Goal: Check status: Check status

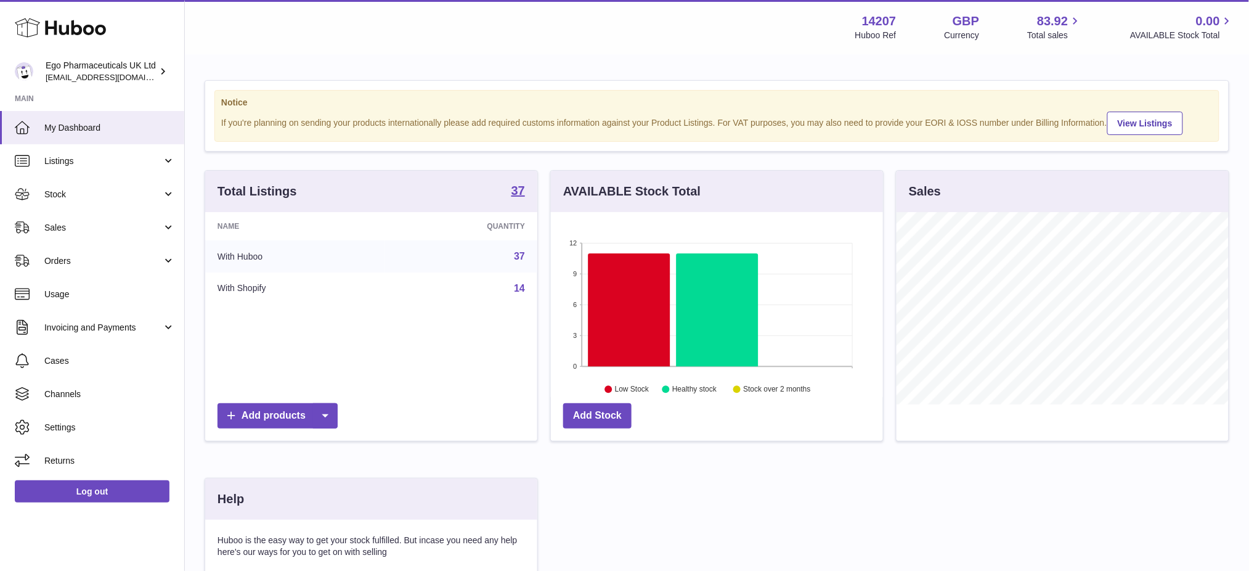
scroll to position [615945, 615806]
click at [43, 197] on link "Stock" at bounding box center [92, 193] width 184 height 33
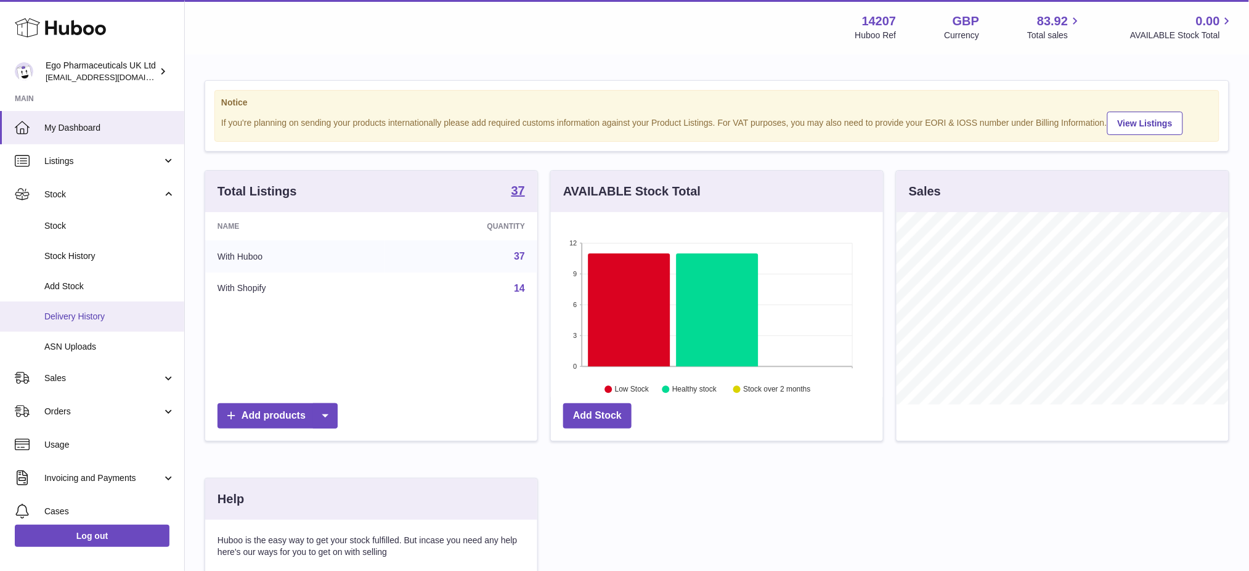
click at [72, 316] on span "Delivery History" at bounding box center [109, 317] width 131 height 12
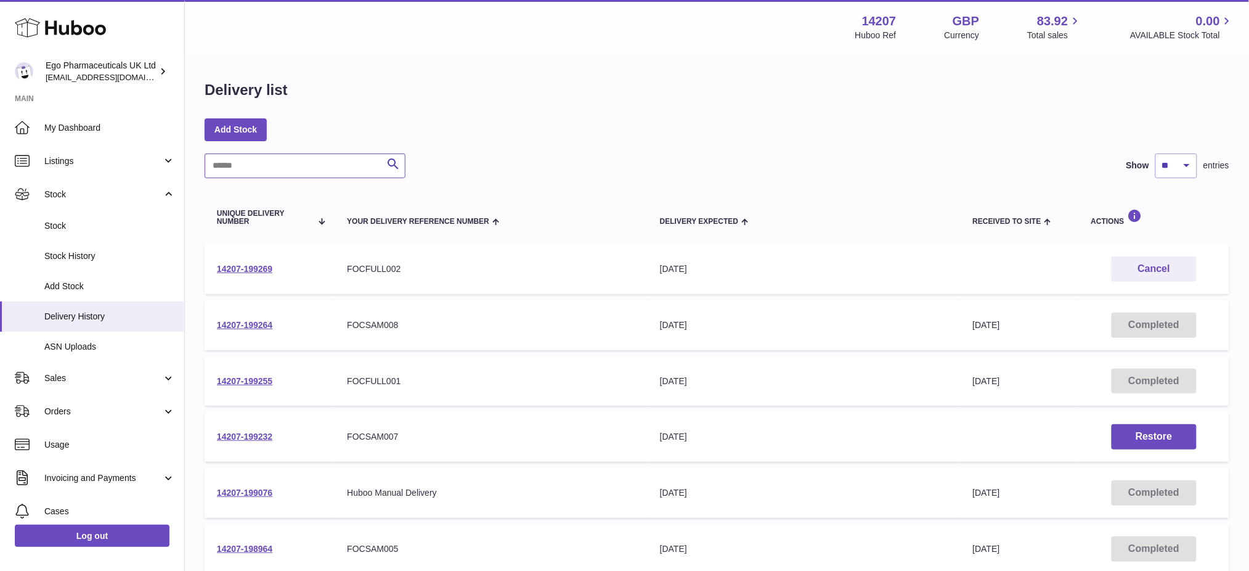
click at [291, 165] on input "text" at bounding box center [305, 165] width 201 height 25
paste input "**********"
type input "**********"
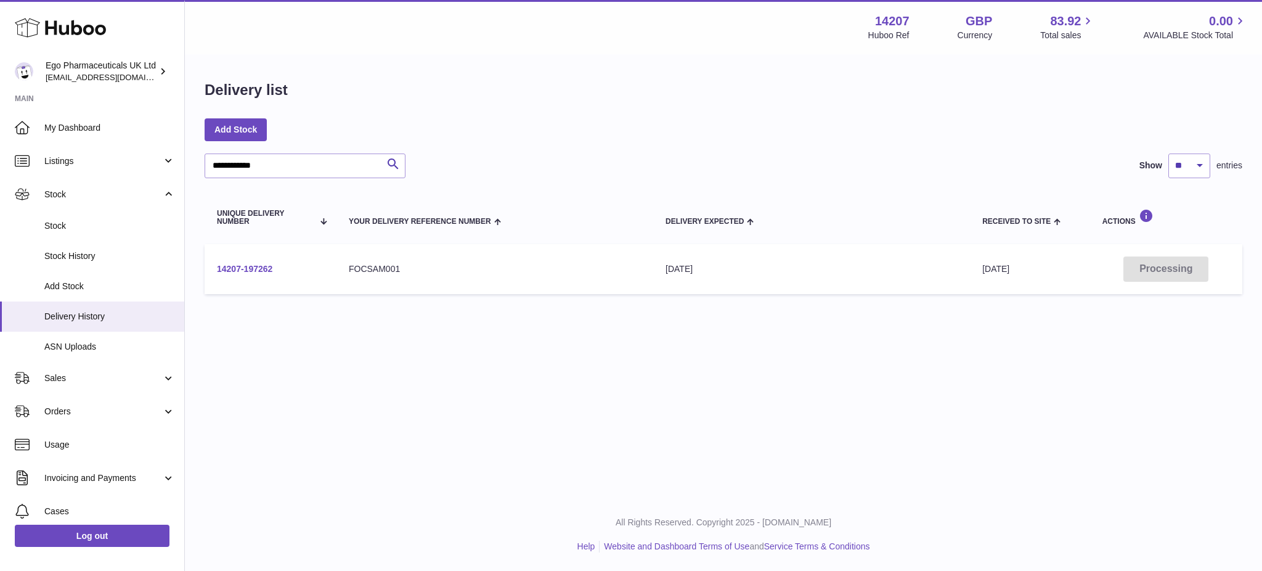
click at [230, 269] on link "14207-197262" at bounding box center [244, 269] width 55 height 10
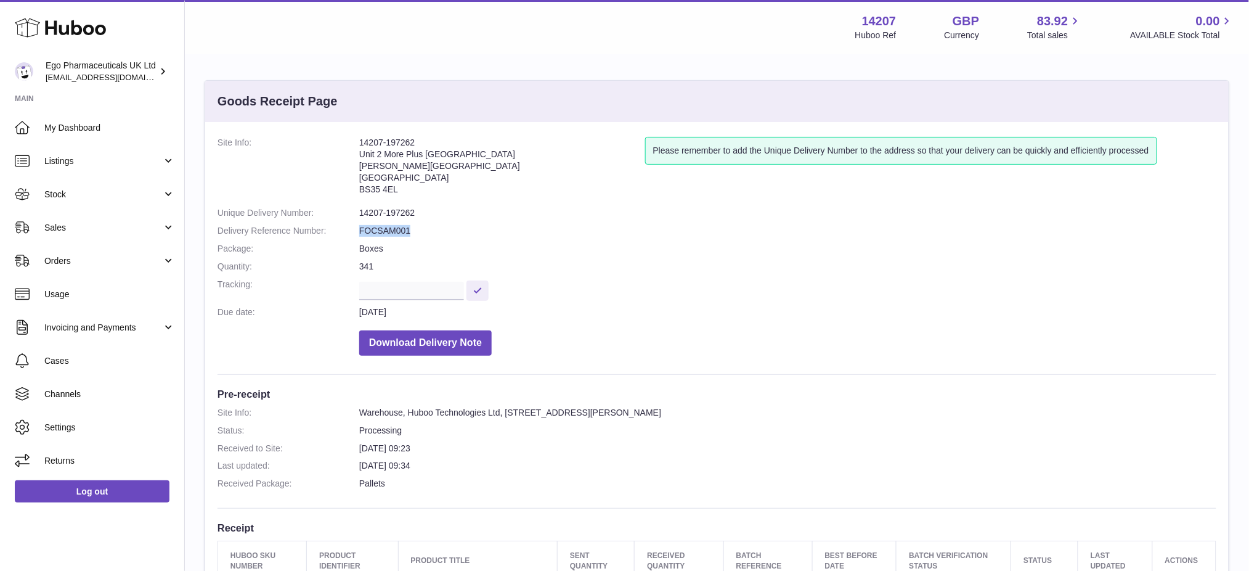
drag, startPoint x: 423, startPoint y: 227, endPoint x: 352, endPoint y: 232, distance: 71.0
click at [352, 232] on dl "Site Info: 14207-197262 Unit 2 More Plus Central Park Hudson Ave Severn Beach B…" at bounding box center [716, 249] width 999 height 225
copy dl "FOCSAM001"
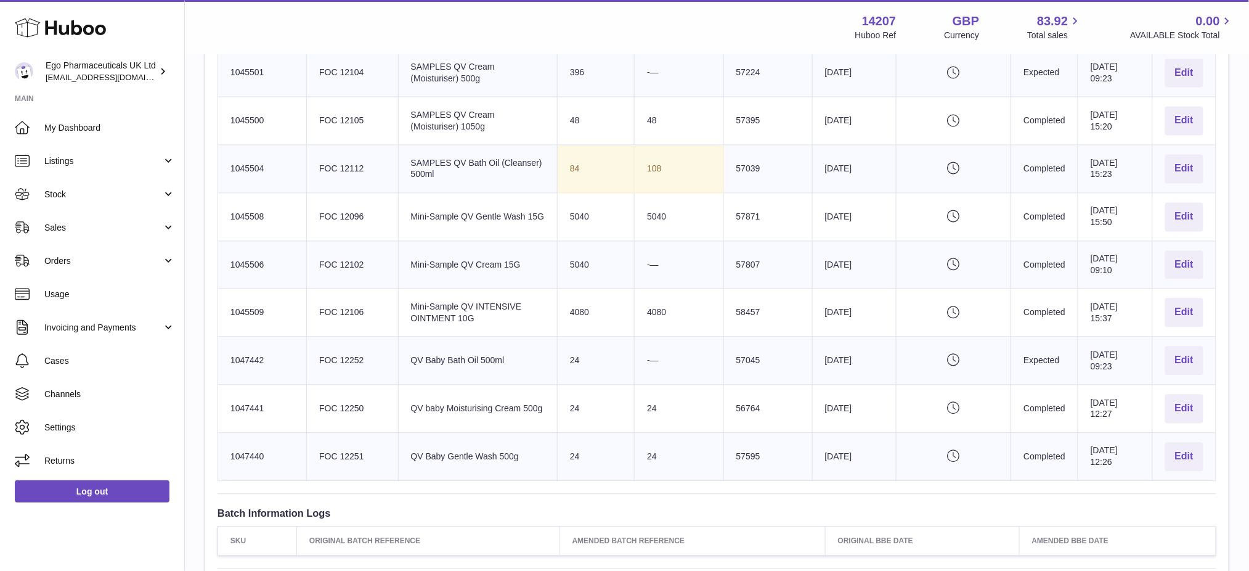
scroll to position [821, 0]
click at [243, 155] on td "Huboo SKU Number 1045504" at bounding box center [262, 166] width 89 height 48
copy td "1045504"
drag, startPoint x: 332, startPoint y: 171, endPoint x: 1158, endPoint y: 320, distance: 839.0
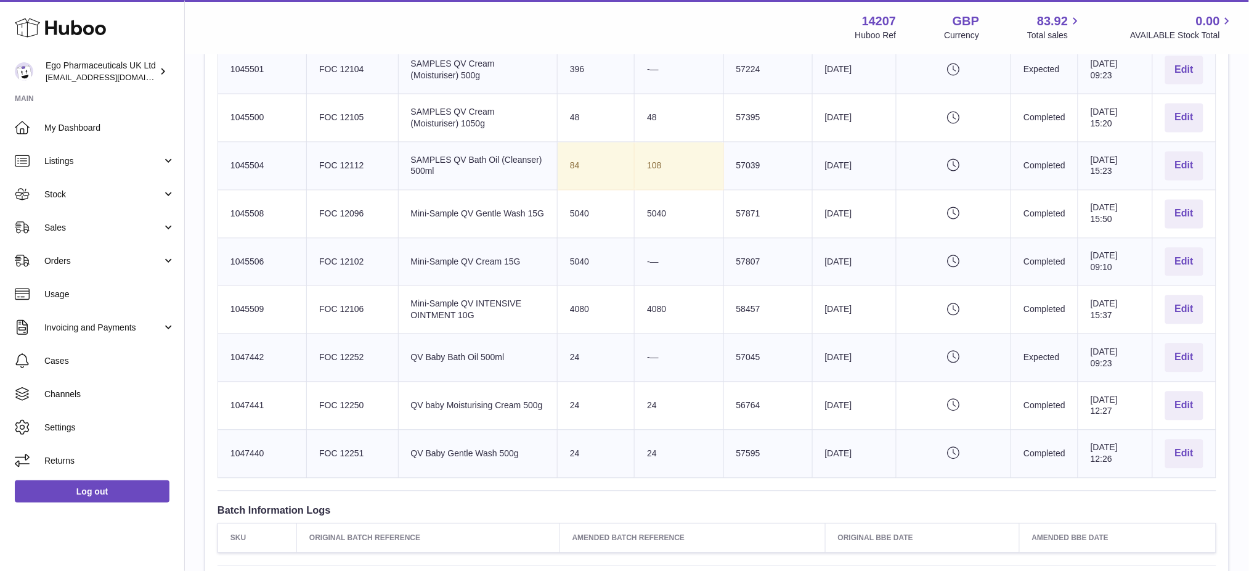
click at [316, 168] on td "Client Identifier FOC 12112" at bounding box center [352, 166] width 91 height 48
copy td "FOC 12112"
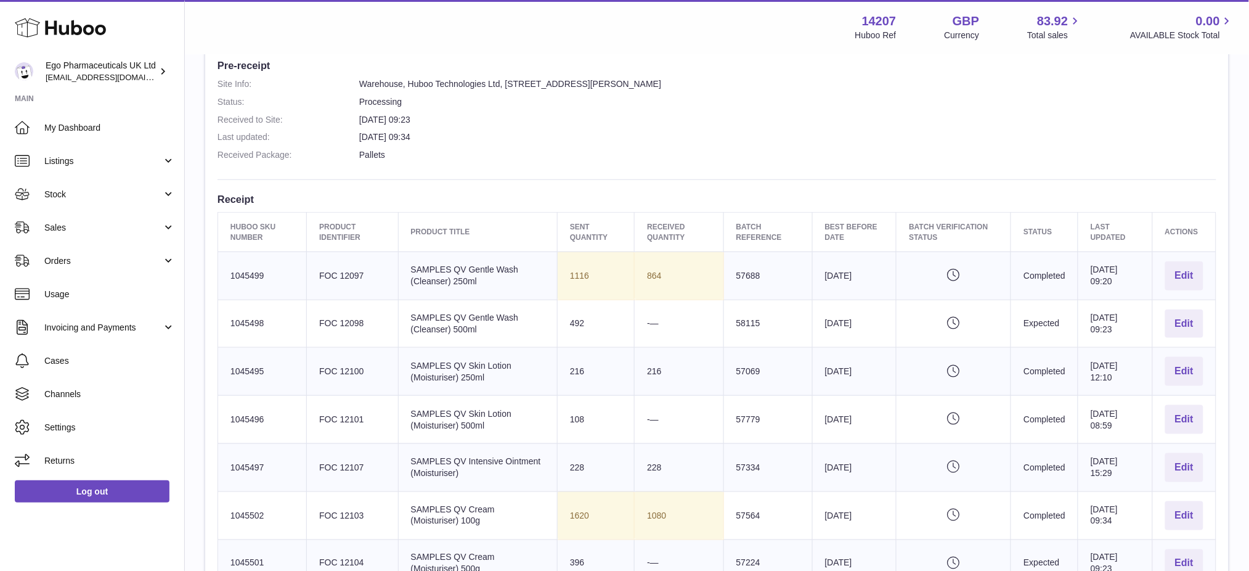
scroll to position [0, 0]
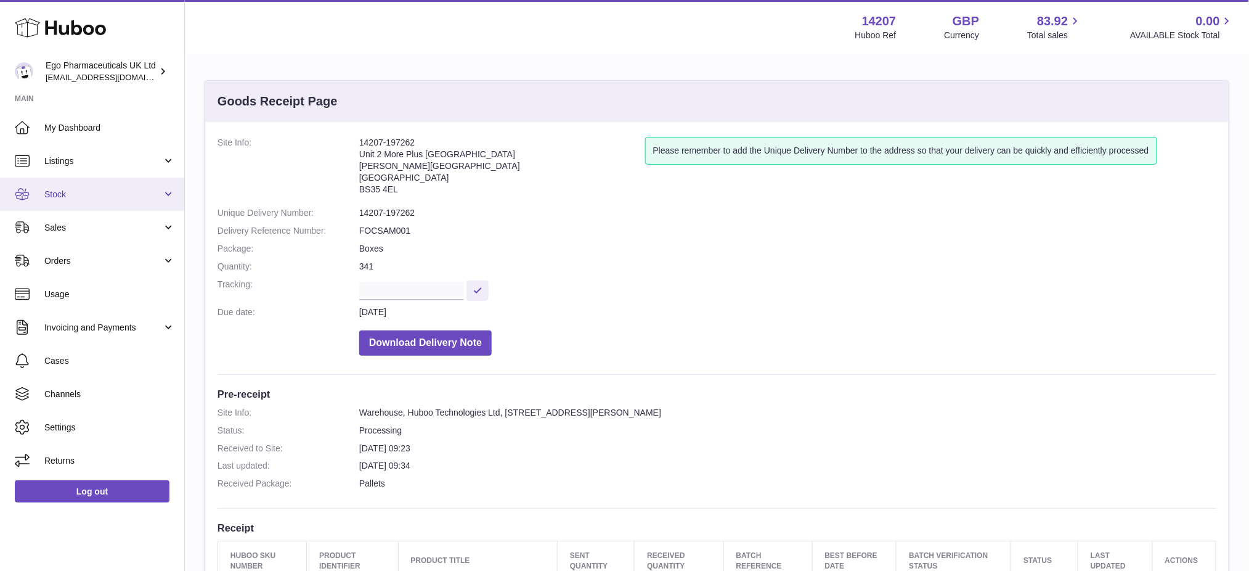
click at [52, 196] on span "Stock" at bounding box center [103, 195] width 118 height 12
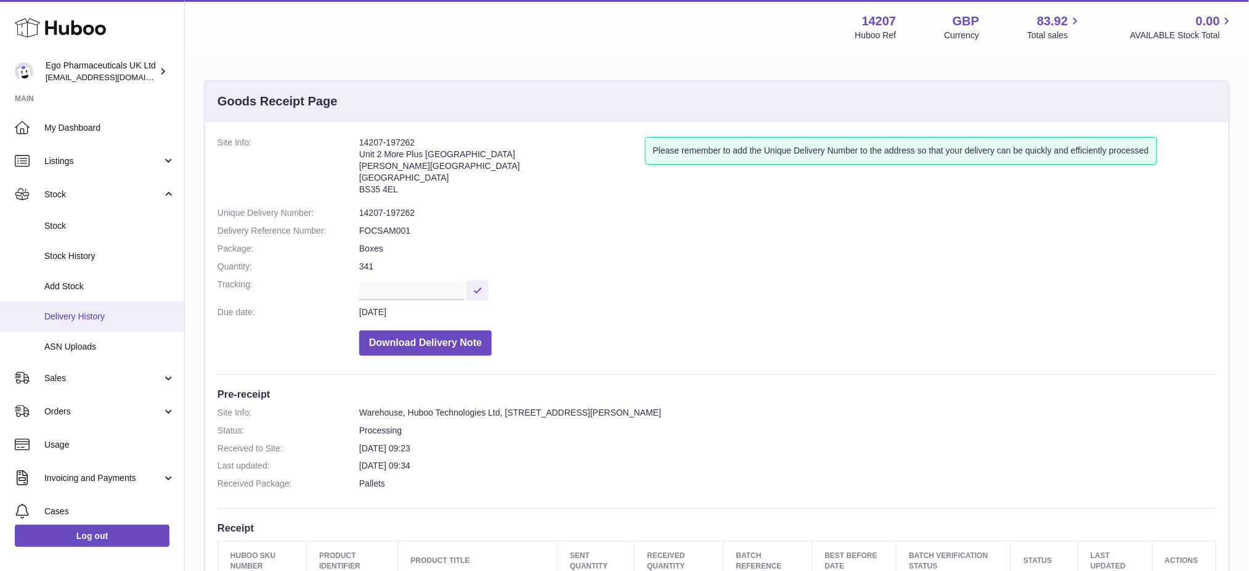
click at [86, 312] on span "Delivery History" at bounding box center [109, 317] width 131 height 12
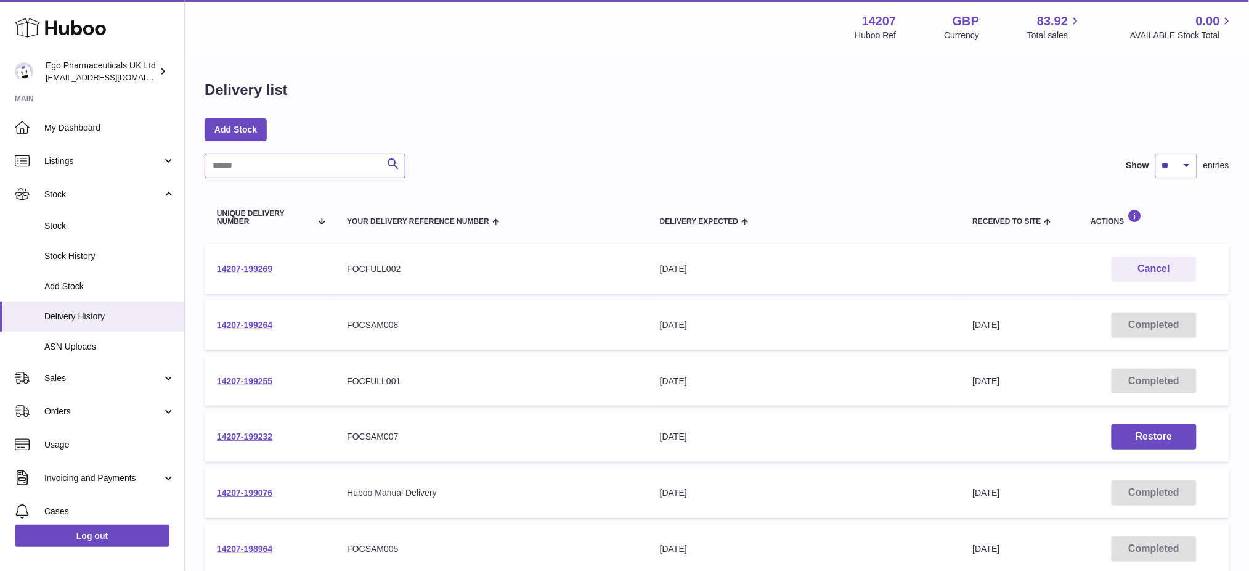
click at [306, 174] on input "text" at bounding box center [305, 165] width 201 height 25
paste input "**********"
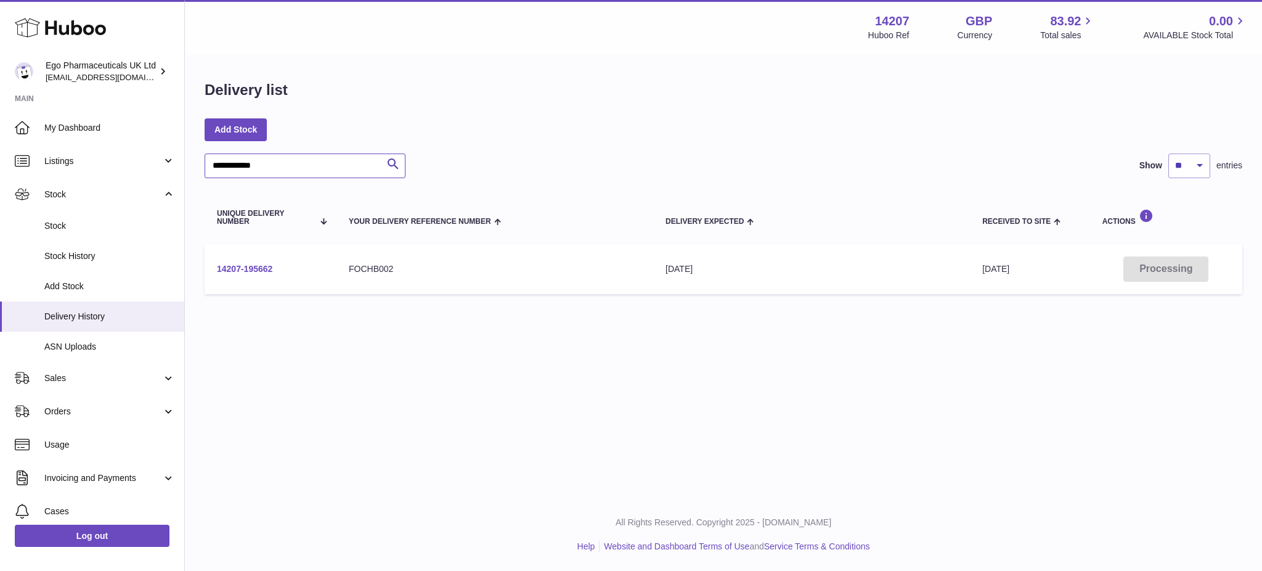
type input "**********"
click at [253, 269] on link "14207-195662" at bounding box center [244, 269] width 55 height 10
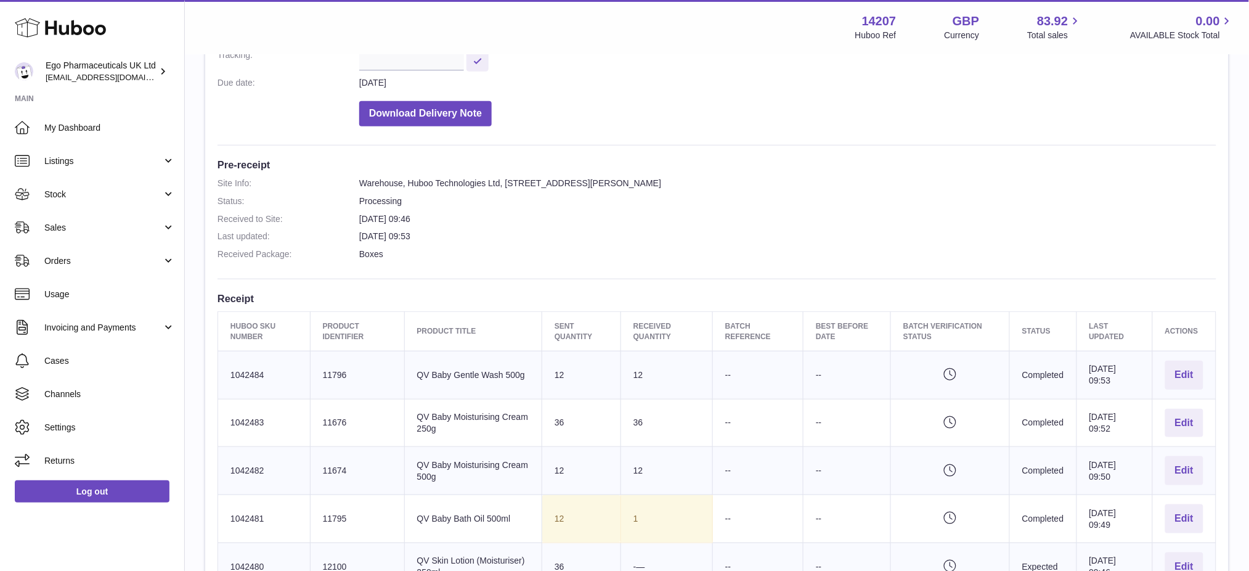
scroll to position [78, 0]
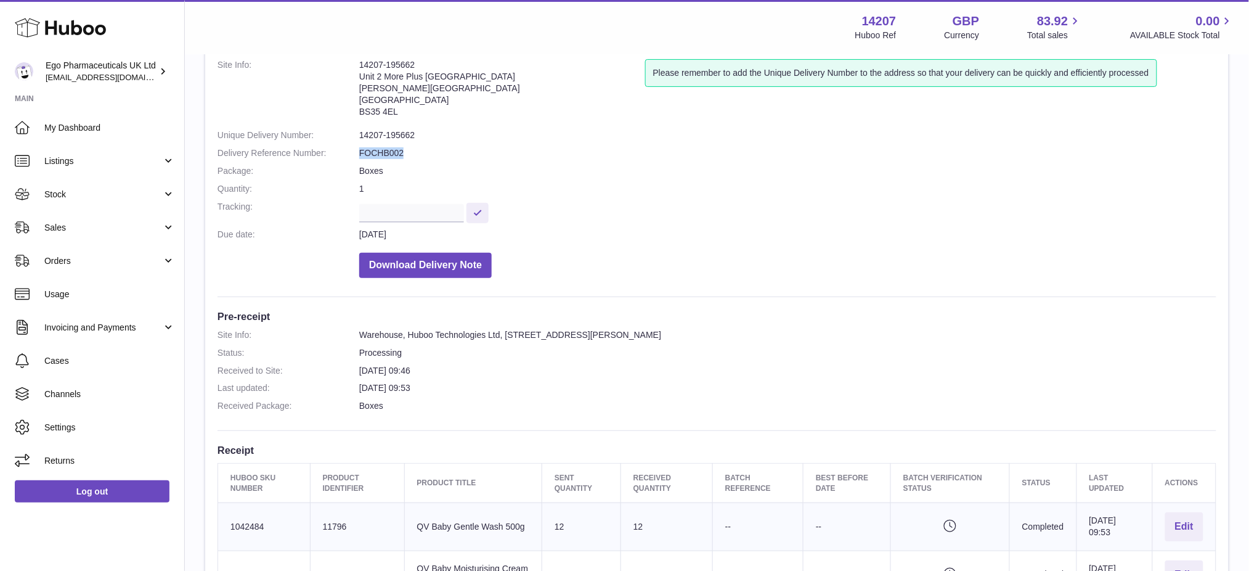
drag, startPoint x: 418, startPoint y: 147, endPoint x: 358, endPoint y: 146, distance: 59.8
click at [358, 146] on dl "Site Info: 14207-195662 Unit 2 More Plus Central Park Hudson Ave Severn Beach B…" at bounding box center [716, 171] width 999 height 225
copy dl "FOCHB002"
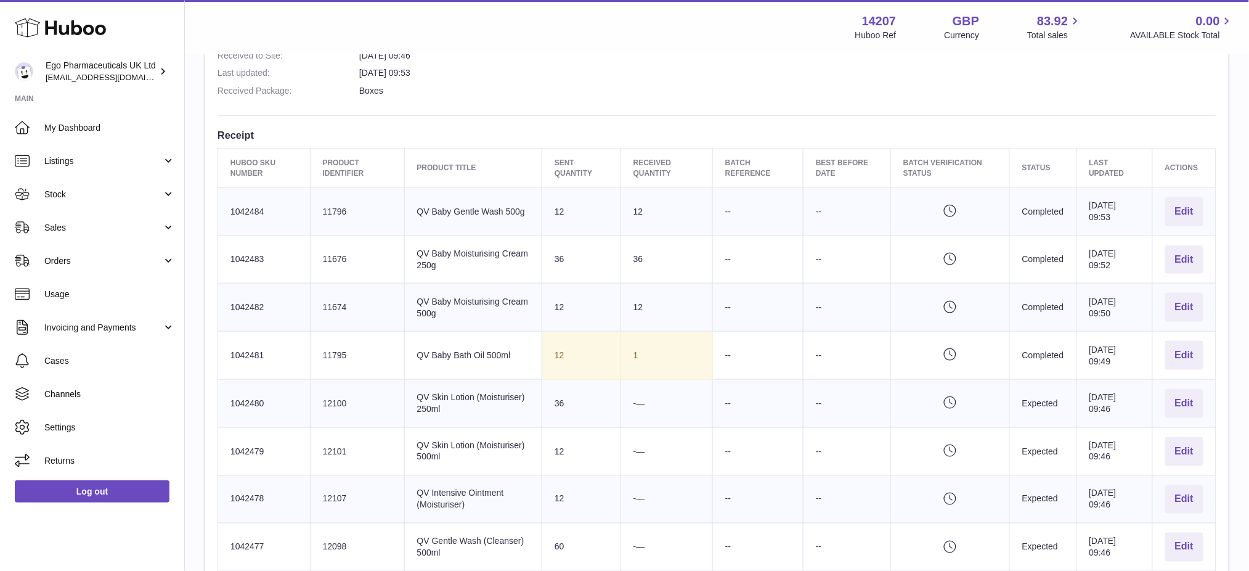
scroll to position [575, 0]
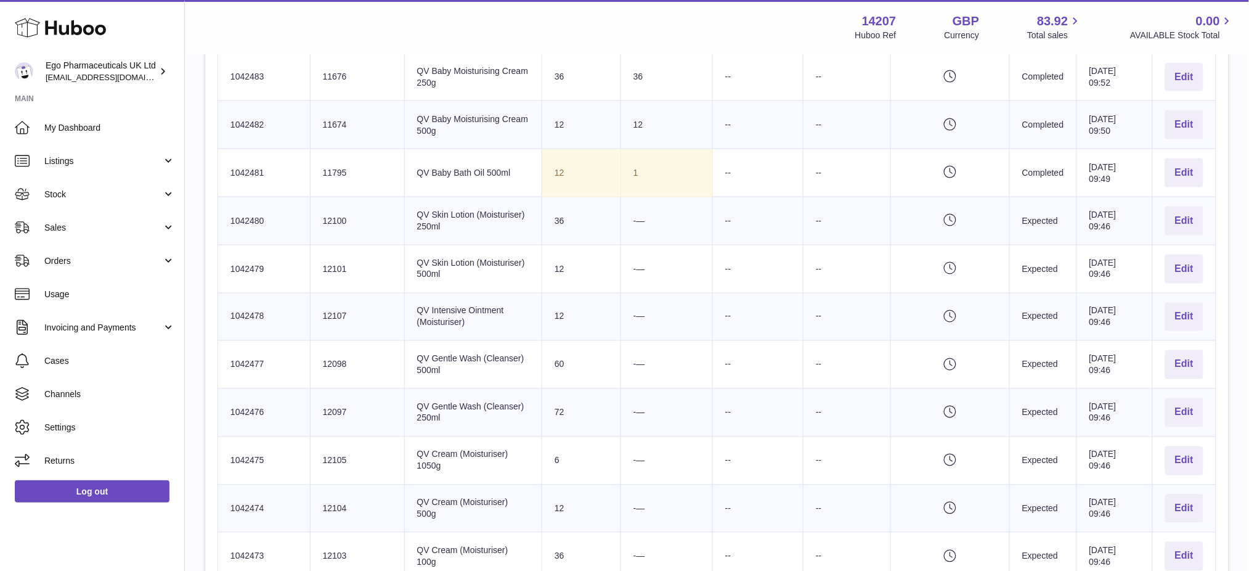
click at [249, 167] on td "Huboo SKU Number 1042481" at bounding box center [264, 173] width 92 height 48
copy td "1042481"
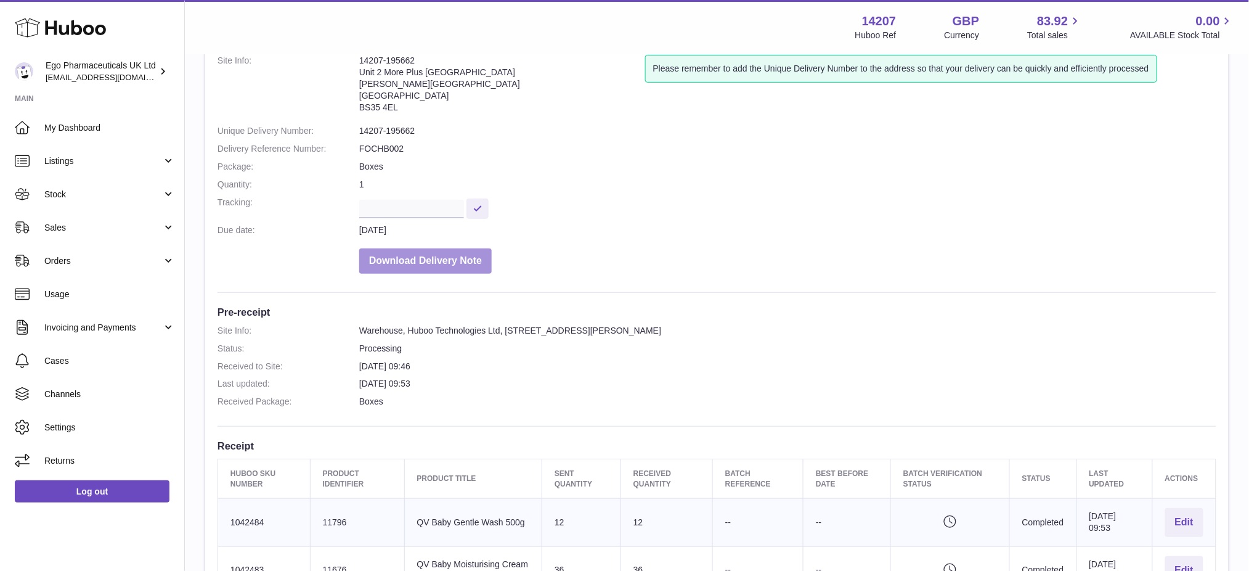
scroll to position [0, 0]
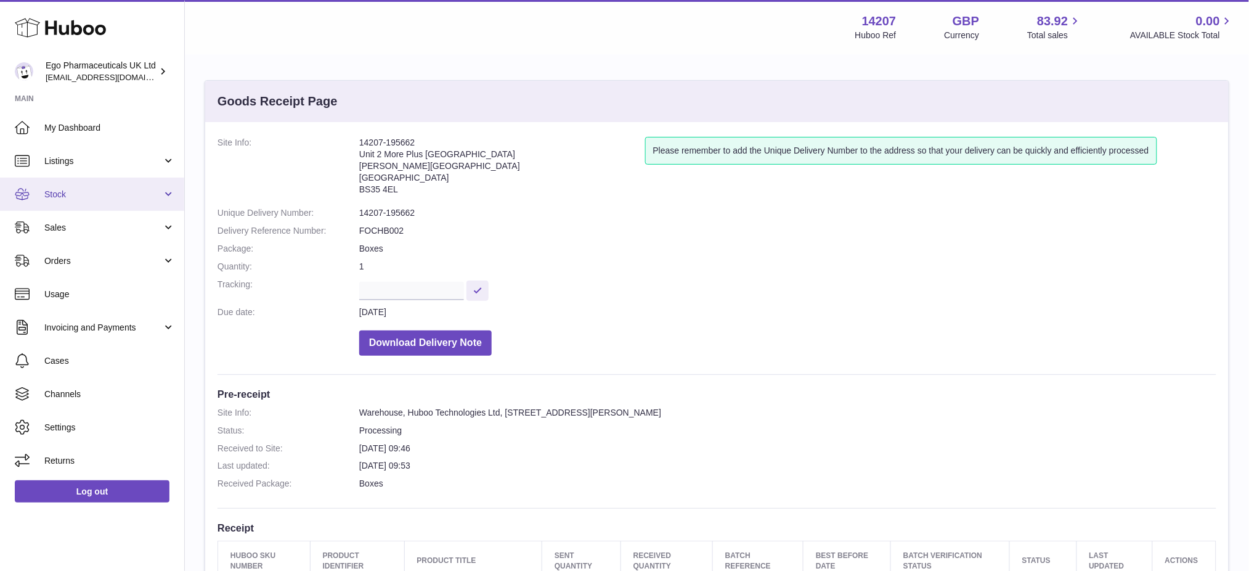
click at [76, 197] on span "Stock" at bounding box center [103, 195] width 118 height 12
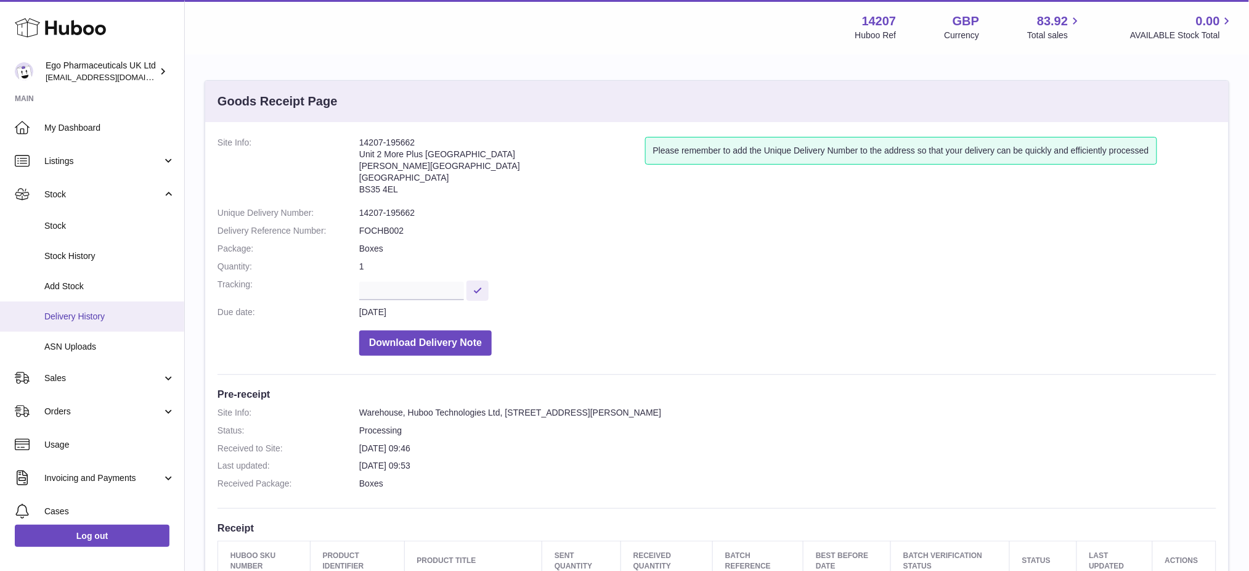
click at [96, 314] on span "Delivery History" at bounding box center [109, 317] width 131 height 12
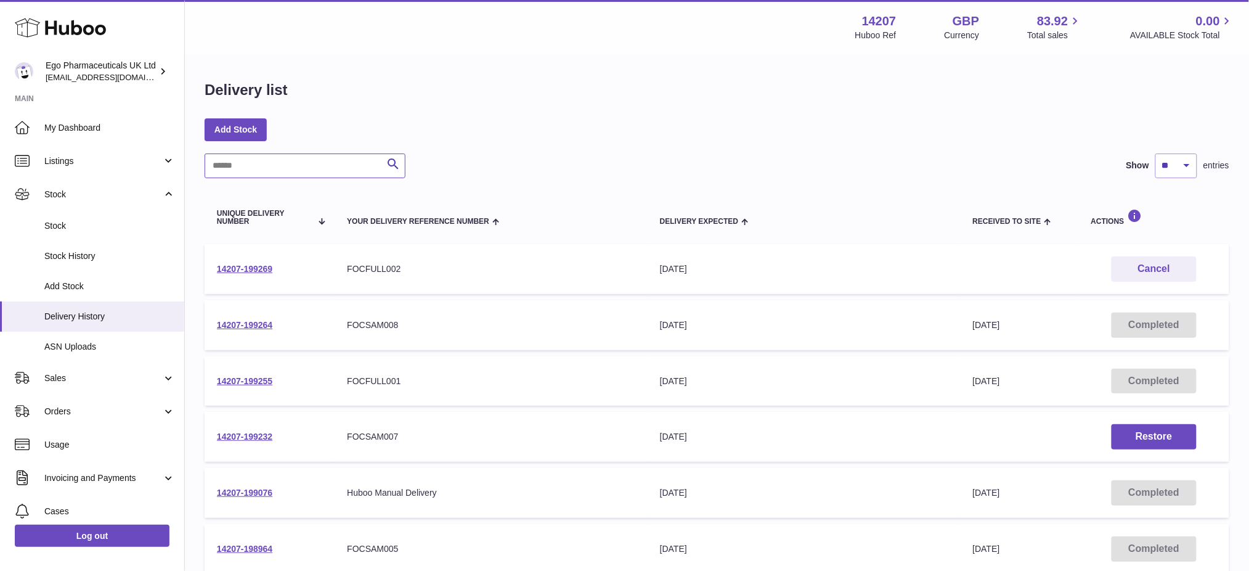
drag, startPoint x: 287, startPoint y: 167, endPoint x: 325, endPoint y: 152, distance: 41.2
click at [304, 163] on input "text" at bounding box center [305, 165] width 201 height 25
paste input "**********"
type input "**********"
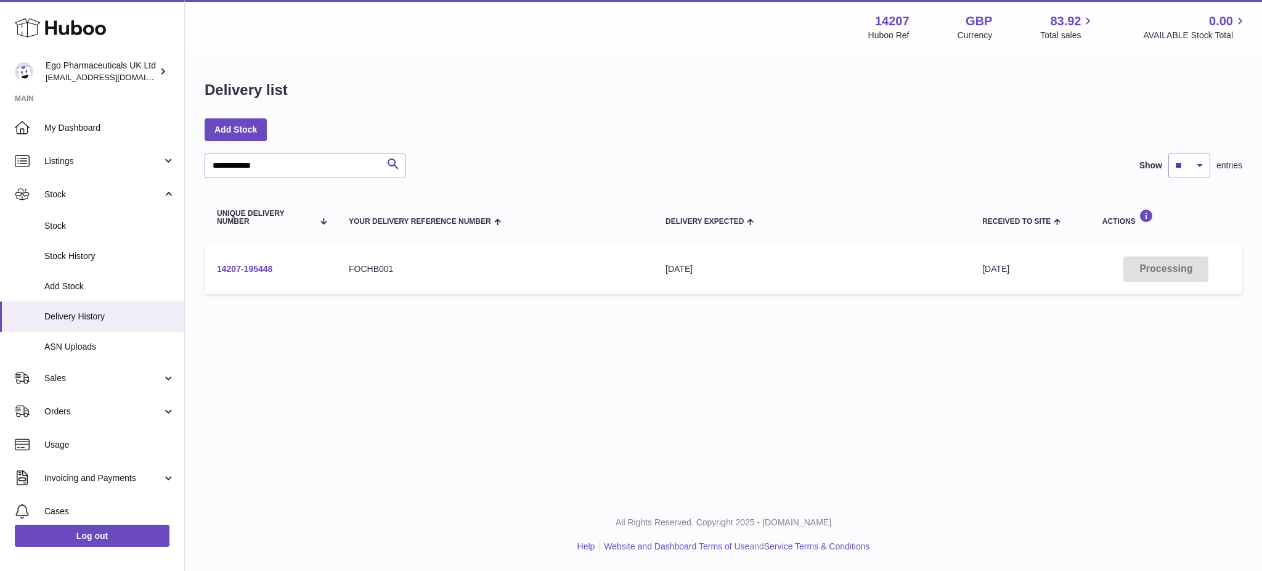
click at [253, 270] on link "14207-195448" at bounding box center [244, 269] width 55 height 10
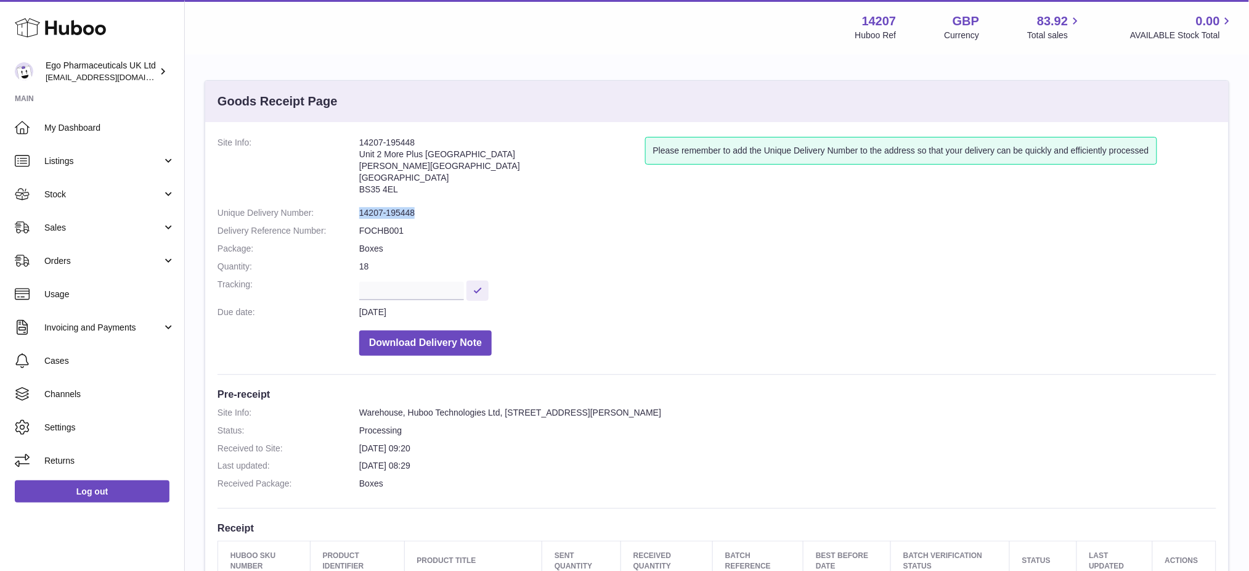
drag, startPoint x: 426, startPoint y: 213, endPoint x: 356, endPoint y: 216, distance: 70.3
click at [356, 216] on dl "Site Info: 14207-195448 Unit 2 More [GEOGRAPHIC_DATA][STREET_ADDRESS][PERSON_NA…" at bounding box center [716, 249] width 999 height 225
drag, startPoint x: 418, startPoint y: 240, endPoint x: 365, endPoint y: 233, distance: 52.9
click at [365, 233] on dl "Site Info: 14207-195448 Unit 2 More [GEOGRAPHIC_DATA][STREET_ADDRESS][PERSON_NA…" at bounding box center [716, 249] width 999 height 225
click at [388, 236] on dd "FOCHB001" at bounding box center [787, 231] width 857 height 12
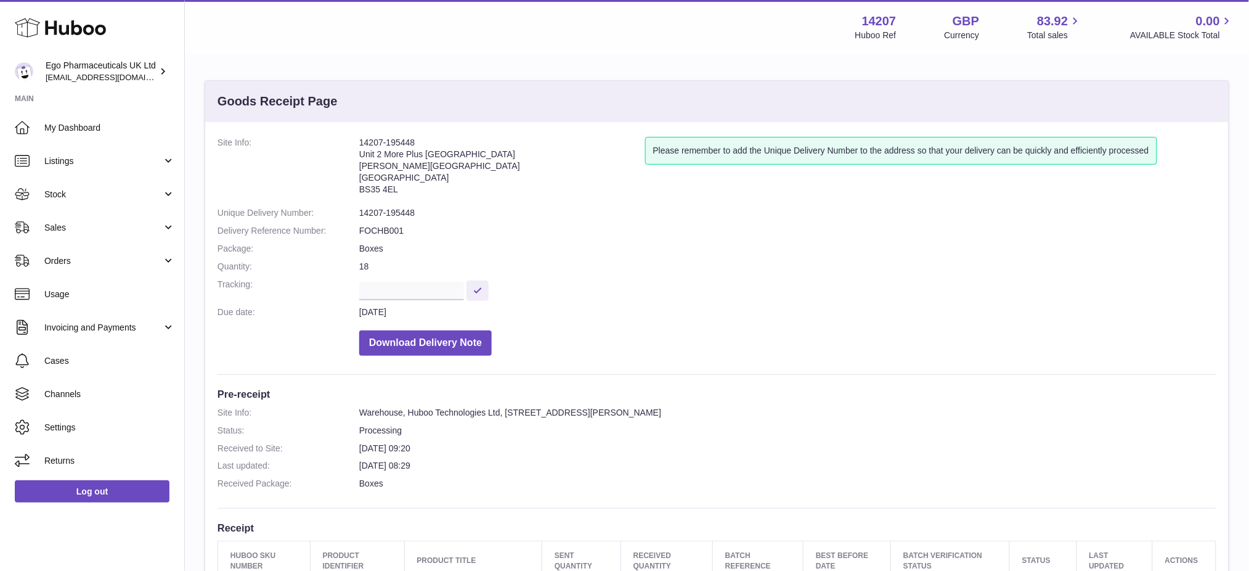
click at [386, 248] on dd "Boxes" at bounding box center [787, 249] width 857 height 12
drag, startPoint x: 414, startPoint y: 227, endPoint x: 359, endPoint y: 227, distance: 55.5
click at [359, 227] on dd "FOCHB001" at bounding box center [787, 231] width 857 height 12
copy dd "FOCHB001"
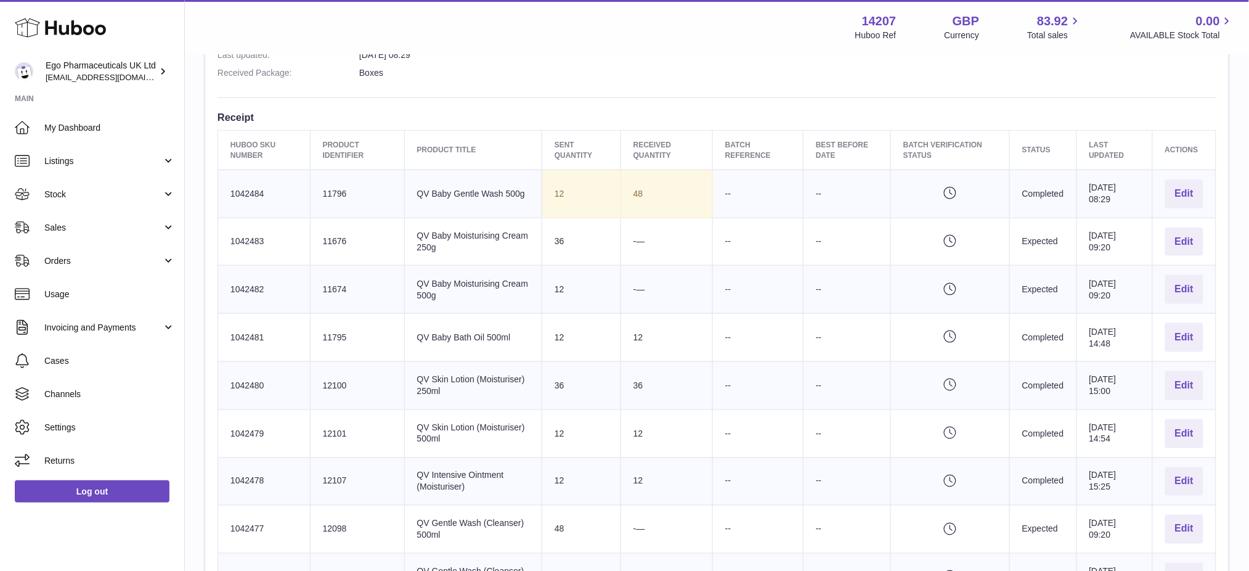
scroll to position [493, 0]
